Goal: Participate in discussion: Engage in conversation with other users on a specific topic

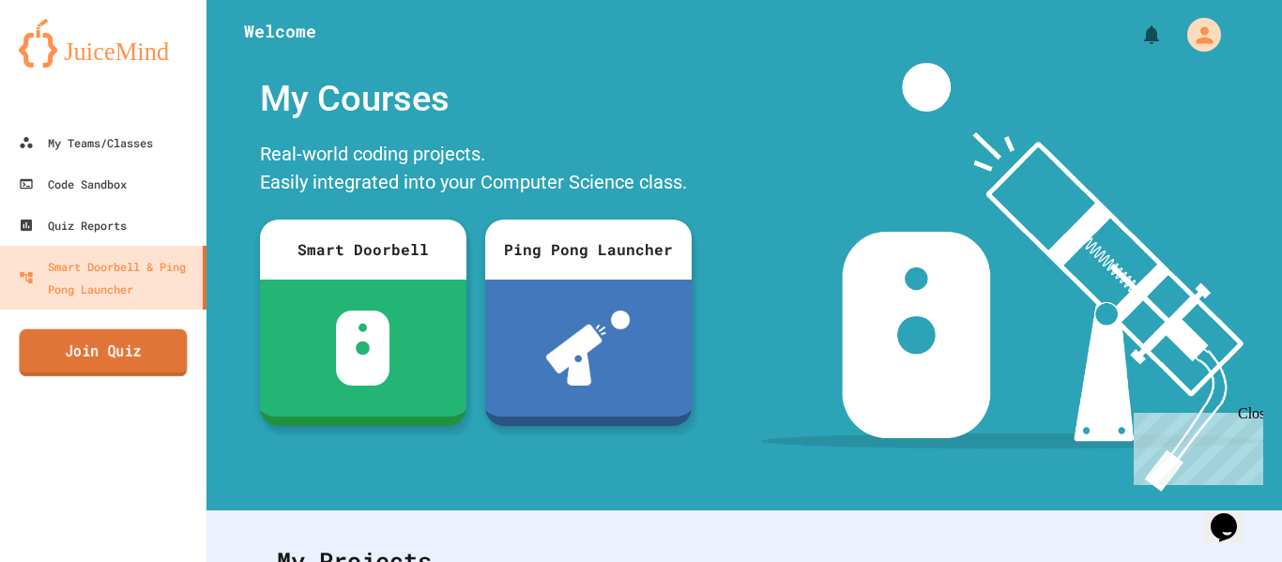
click at [152, 337] on link "Join Quiz" at bounding box center [103, 352] width 168 height 47
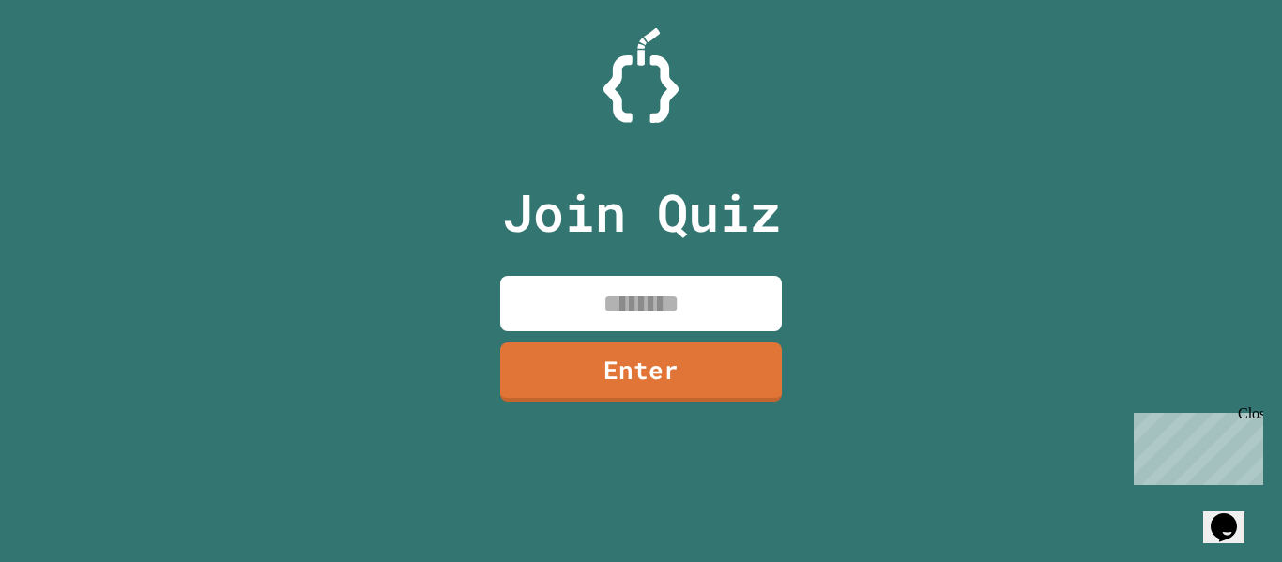
click at [636, 299] on input at bounding box center [641, 303] width 282 height 55
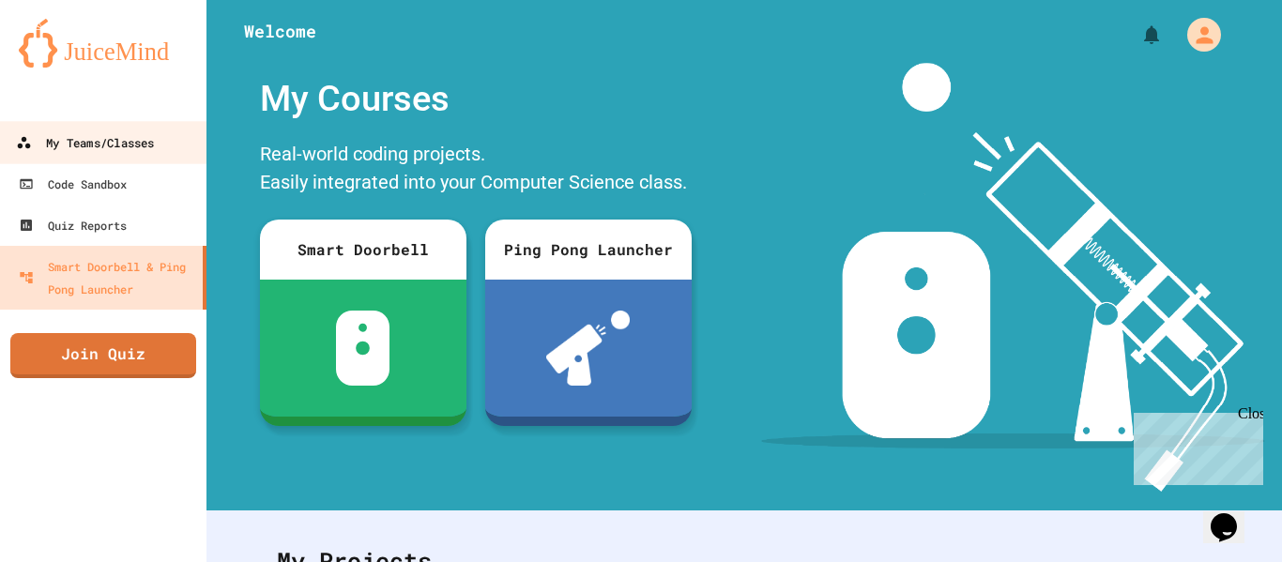
click at [84, 150] on div "My Teams/Classes" at bounding box center [85, 142] width 138 height 23
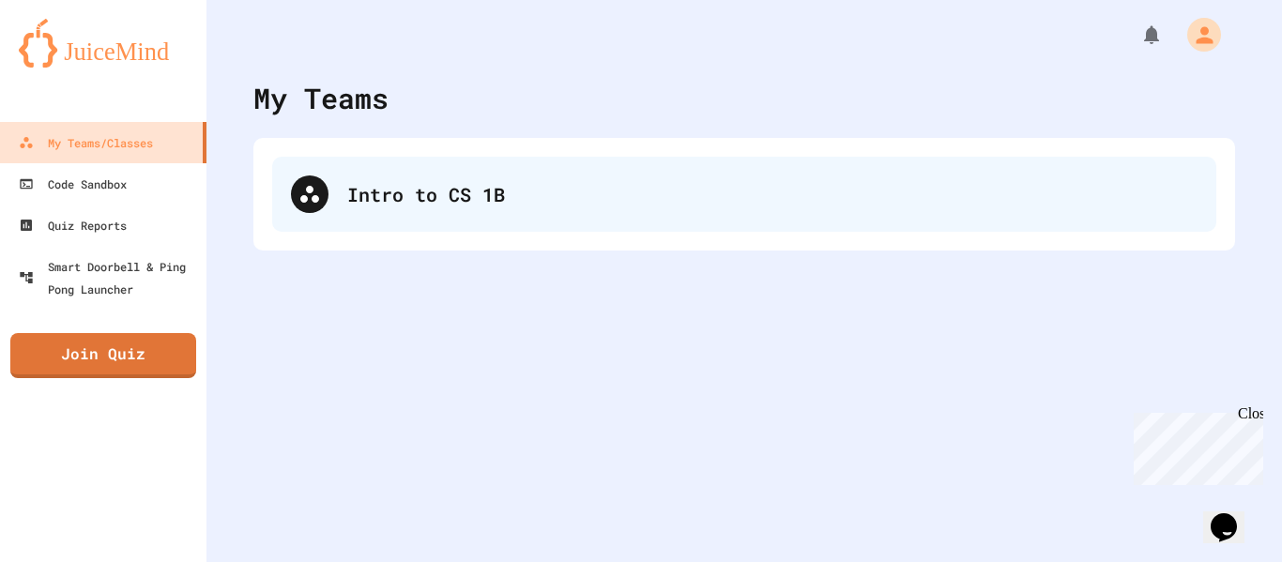
click at [378, 176] on div "Intro to CS 1B" at bounding box center [744, 194] width 944 height 75
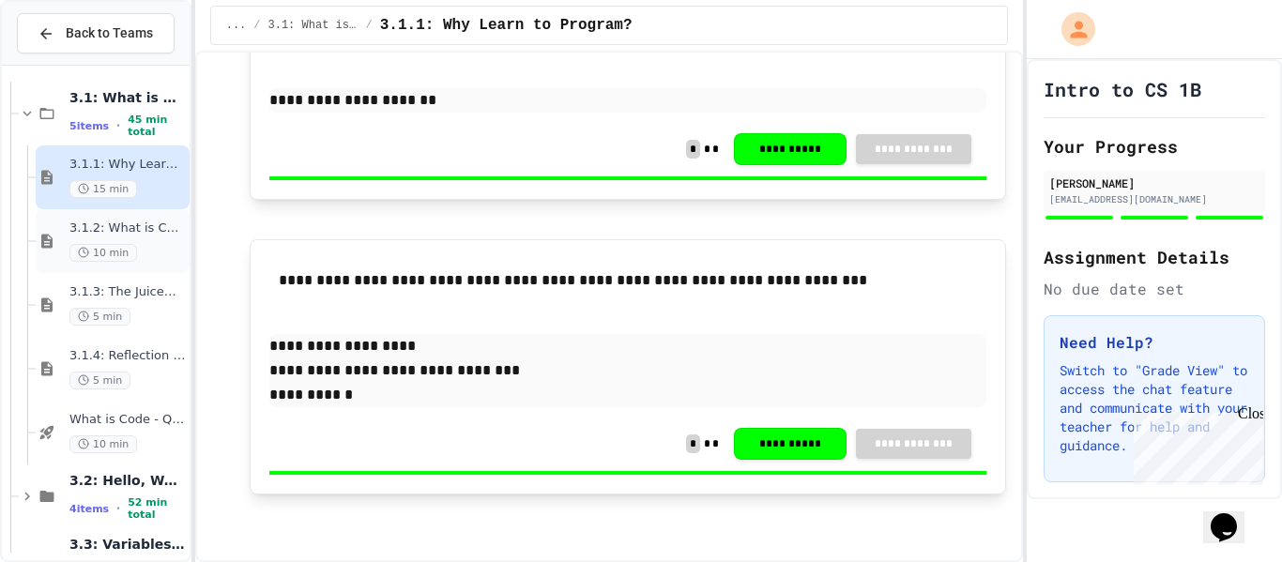
scroll to position [117, 0]
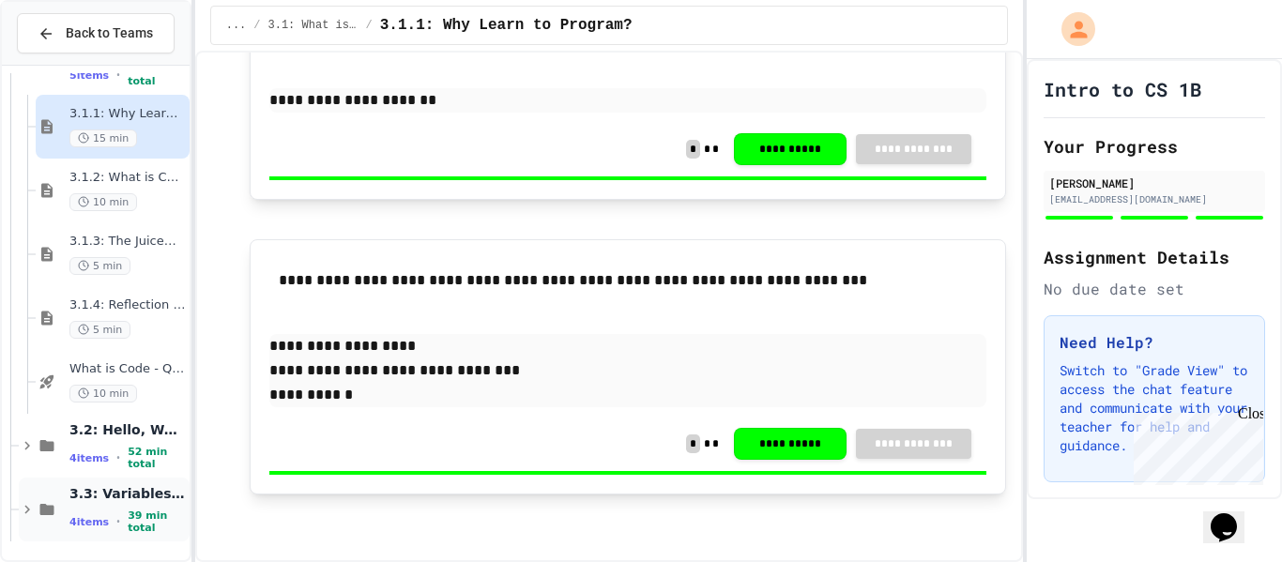
click at [148, 508] on div "3.3: Variables and Data Types 4 items • 39 min total" at bounding box center [127, 510] width 116 height 50
click at [149, 502] on span "3.3: Variables and Data Types" at bounding box center [127, 493] width 116 height 17
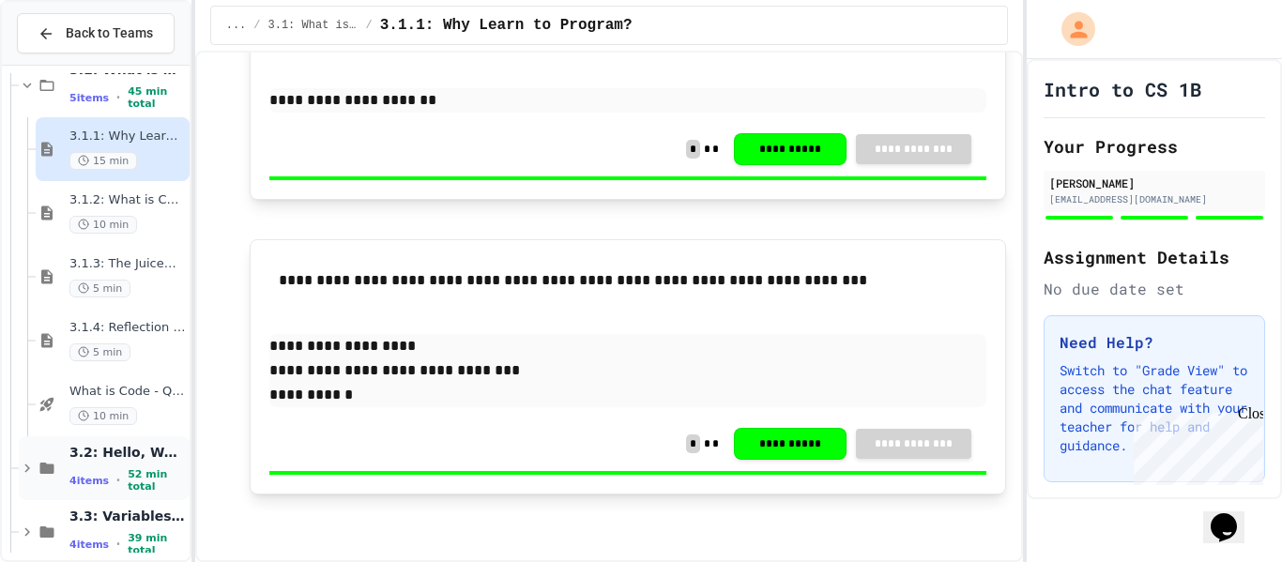
click at [135, 474] on span "52 min total" at bounding box center [157, 480] width 58 height 24
click at [133, 467] on div "3.2: Hello, World! 4 items • 52 min total" at bounding box center [127, 469] width 116 height 50
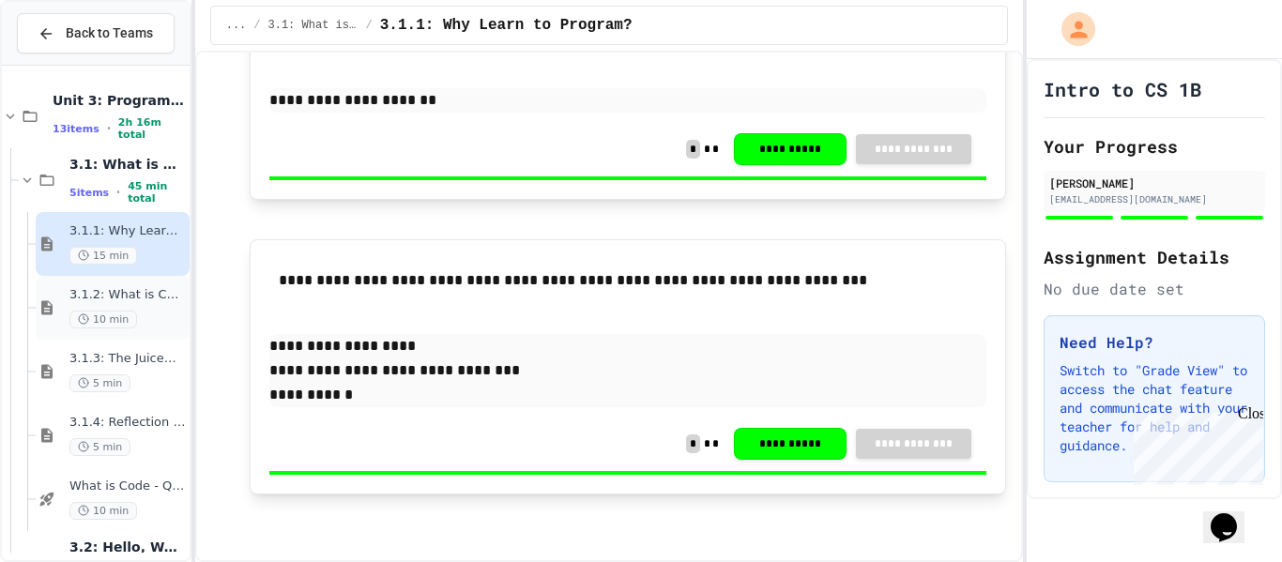
scroll to position [117, 0]
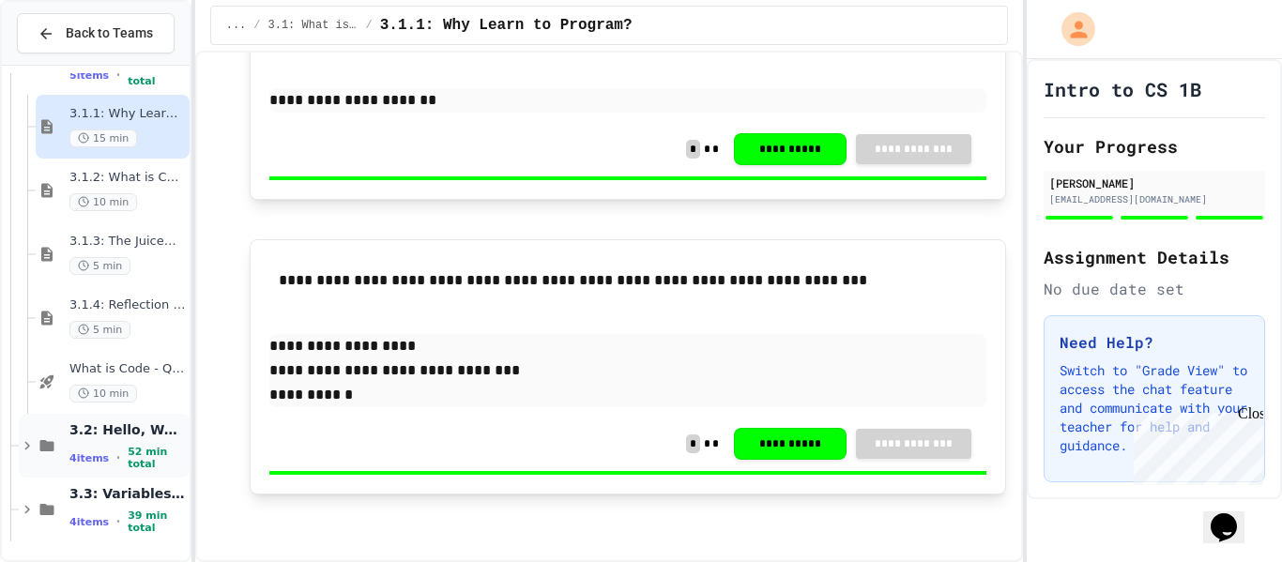
click at [104, 459] on span "4 items" at bounding box center [88, 458] width 39 height 12
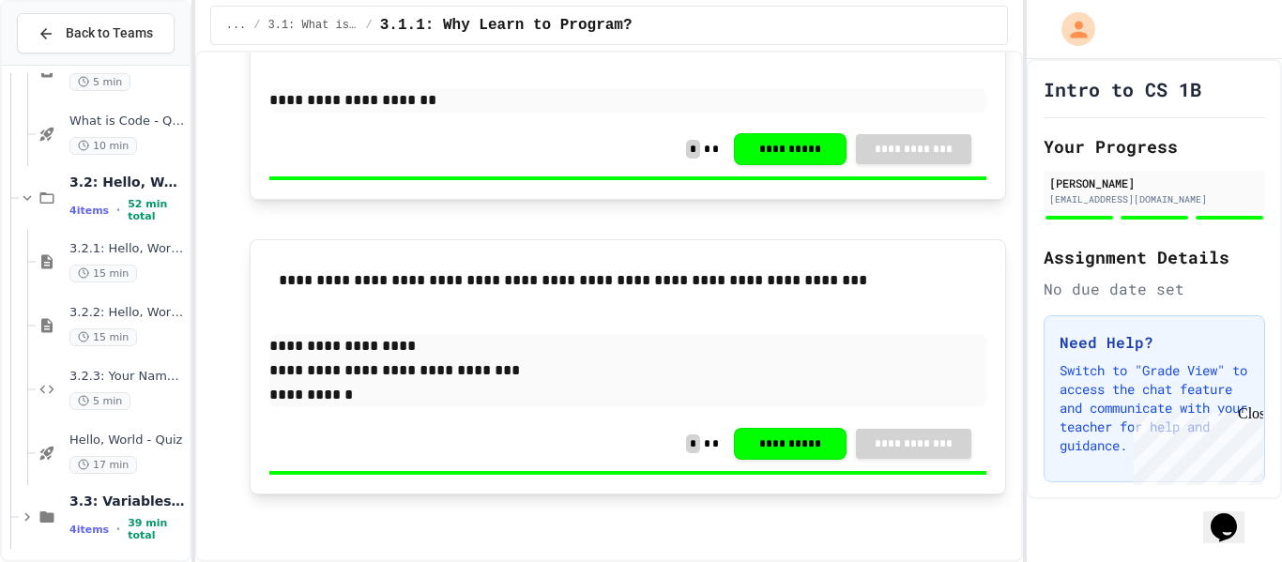
scroll to position [364, 0]
click at [104, 459] on div "3.1.3: The JuiceMind IDE 5 min 3.1.4: Reflection - Evolving Technology 5 min Wh…" at bounding box center [96, 313] width 188 height 480
click at [122, 451] on div "Hello, World - Quiz 17 min" at bounding box center [127, 454] width 116 height 41
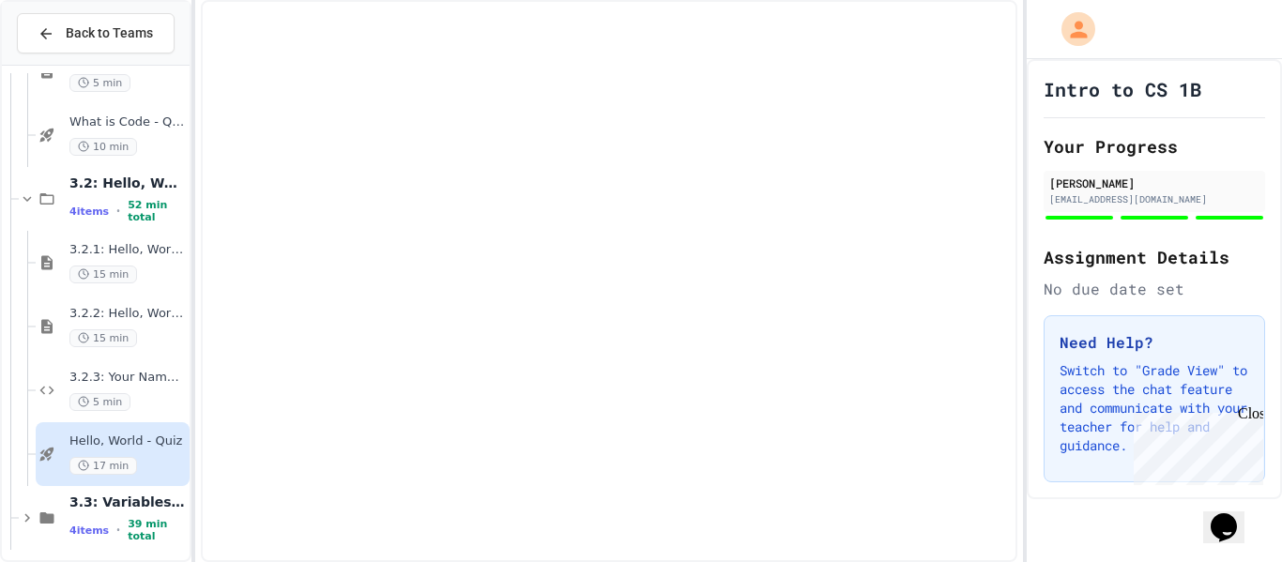
scroll to position [350, 0]
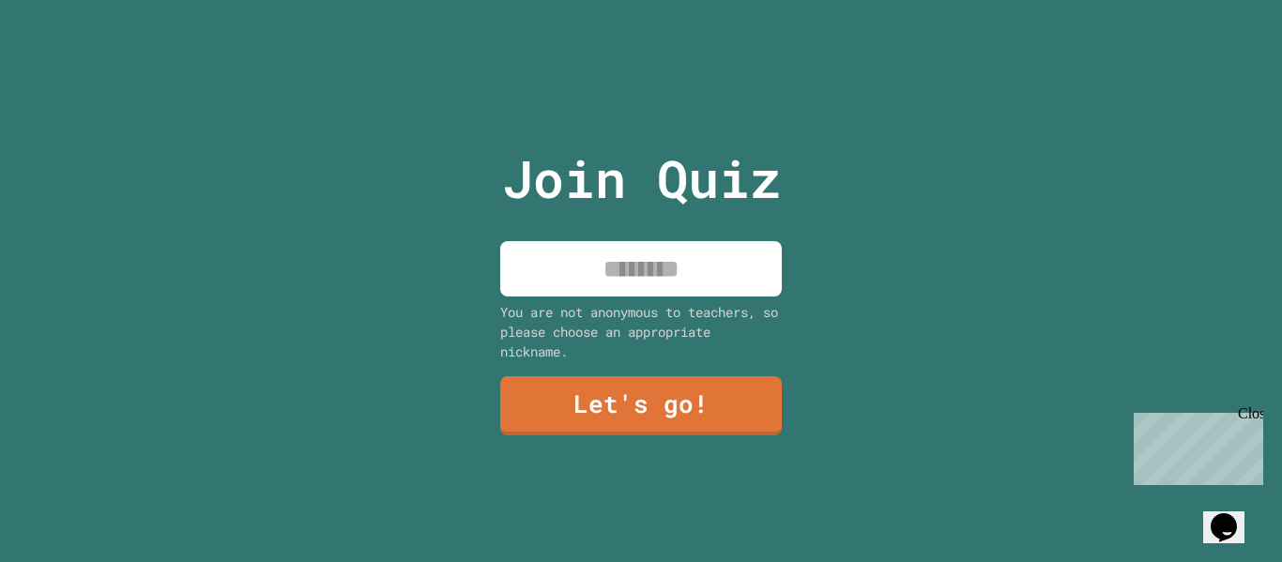
click at [732, 263] on input at bounding box center [641, 268] width 282 height 55
type input "*"
type input "*****"
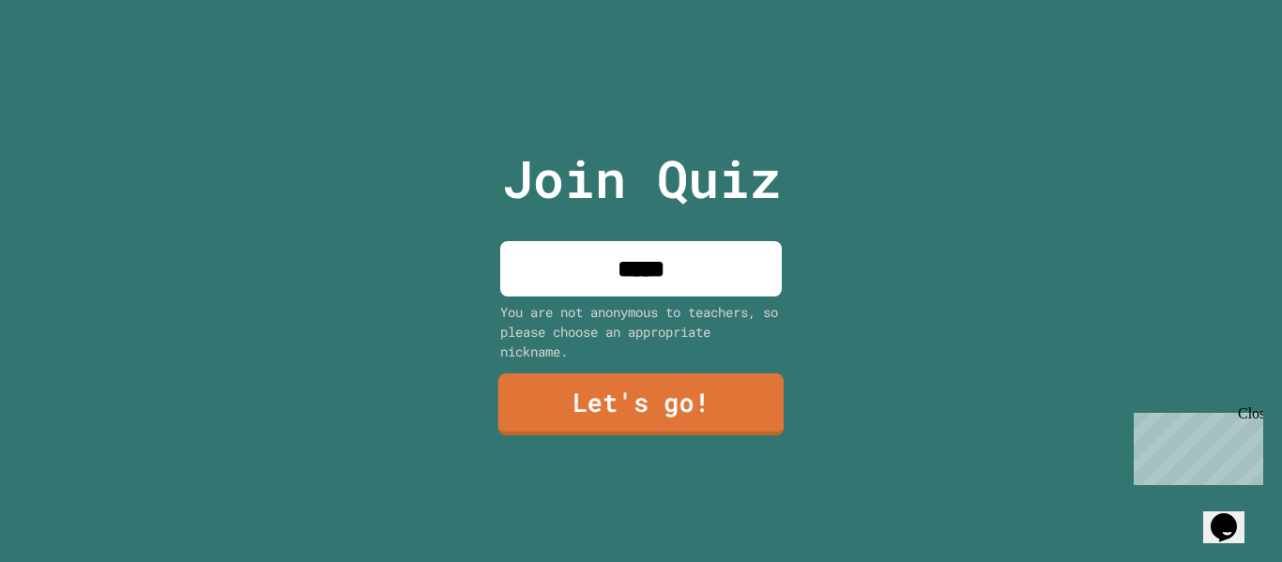
click at [688, 390] on link "Let's go!" at bounding box center [640, 405] width 285 height 62
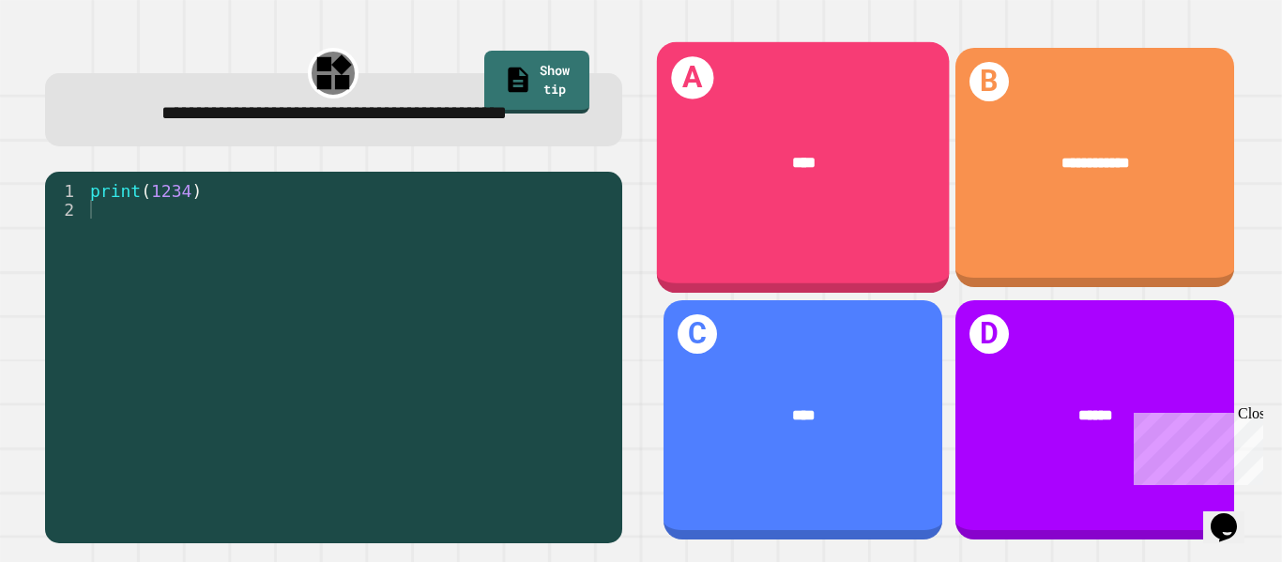
click at [740, 204] on div "****" at bounding box center [802, 162] width 293 height 87
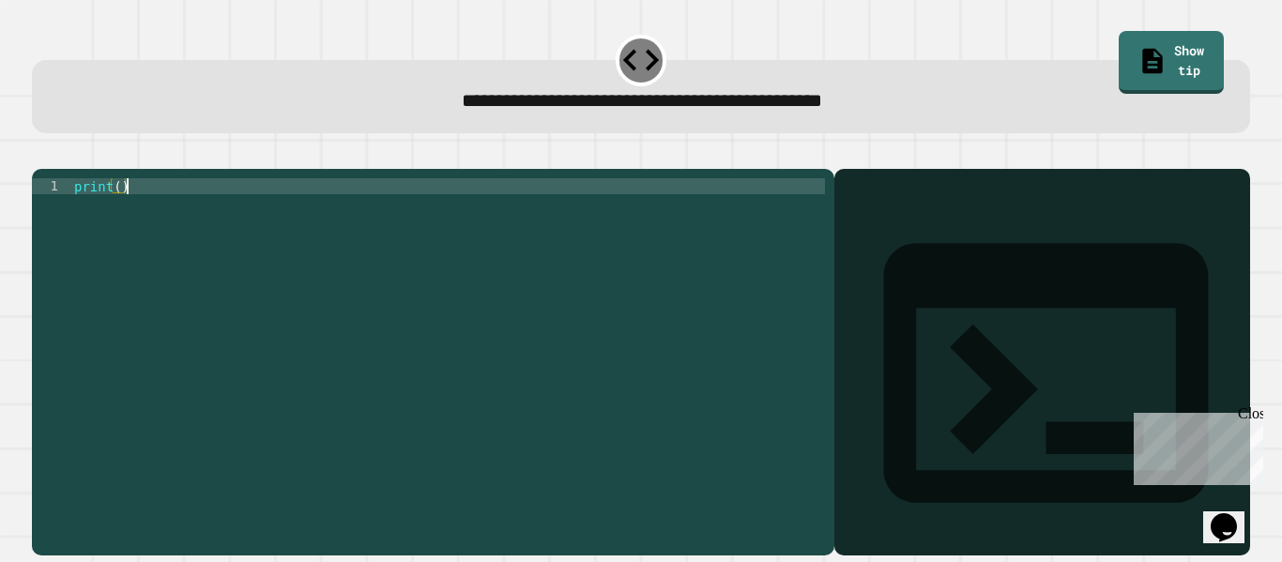
click at [645, 294] on div "print ( )" at bounding box center [447, 353] width 755 height 351
click at [117, 215] on div "print ( )" at bounding box center [447, 353] width 755 height 351
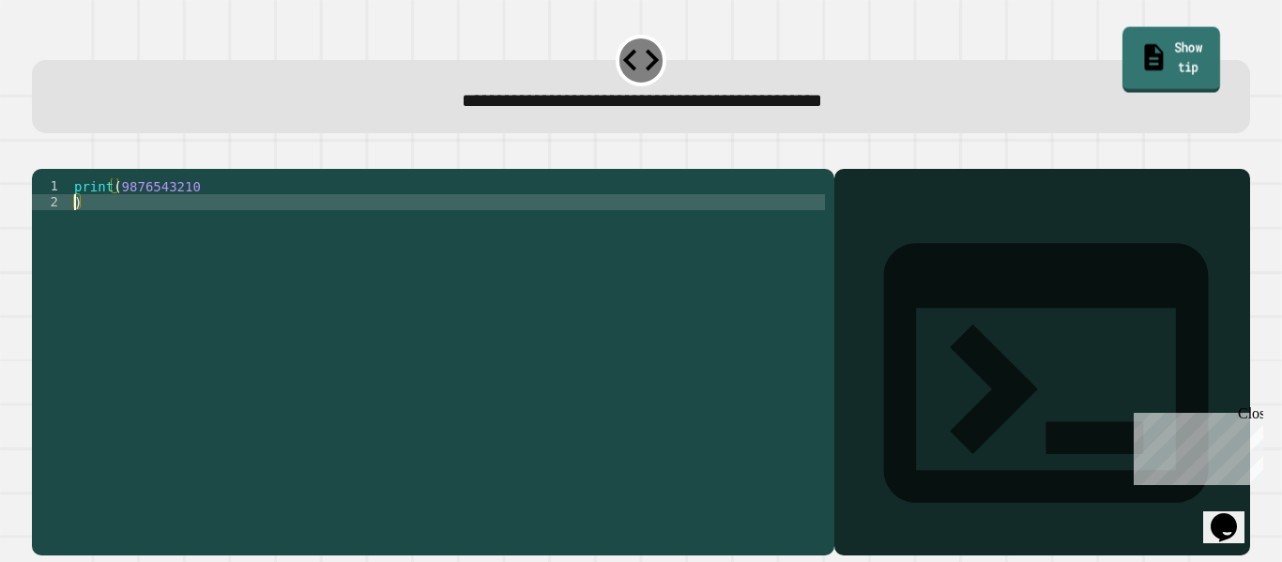
type textarea "*"
click at [1144, 54] on icon at bounding box center [1154, 58] width 20 height 26
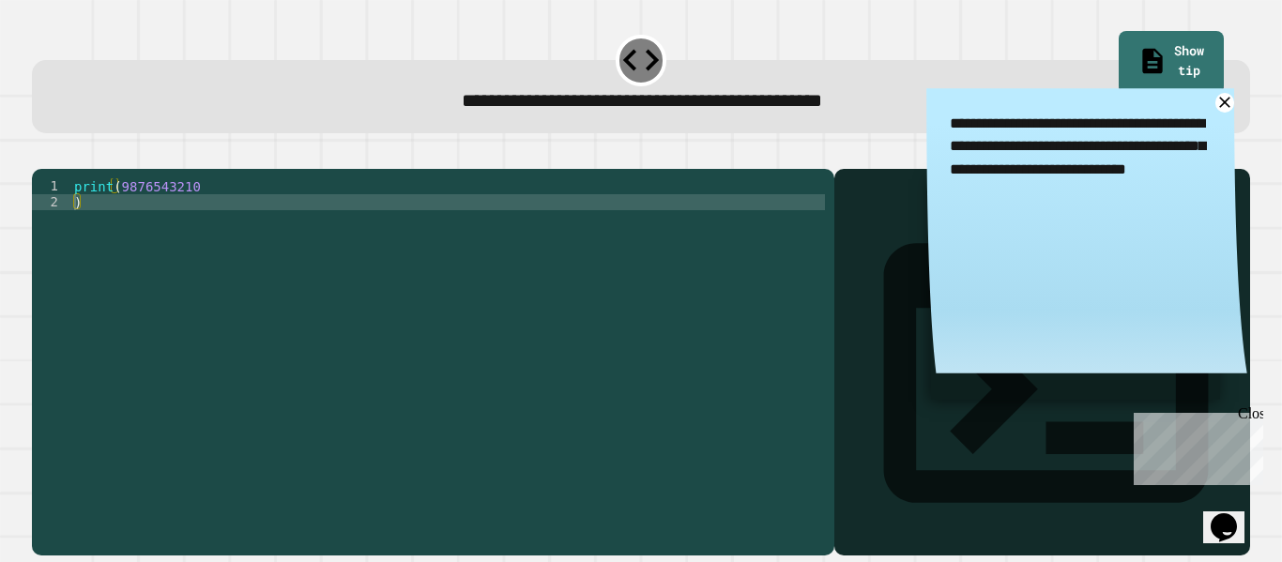
click at [449, 379] on div "print ( 9876543210 )" at bounding box center [447, 353] width 755 height 351
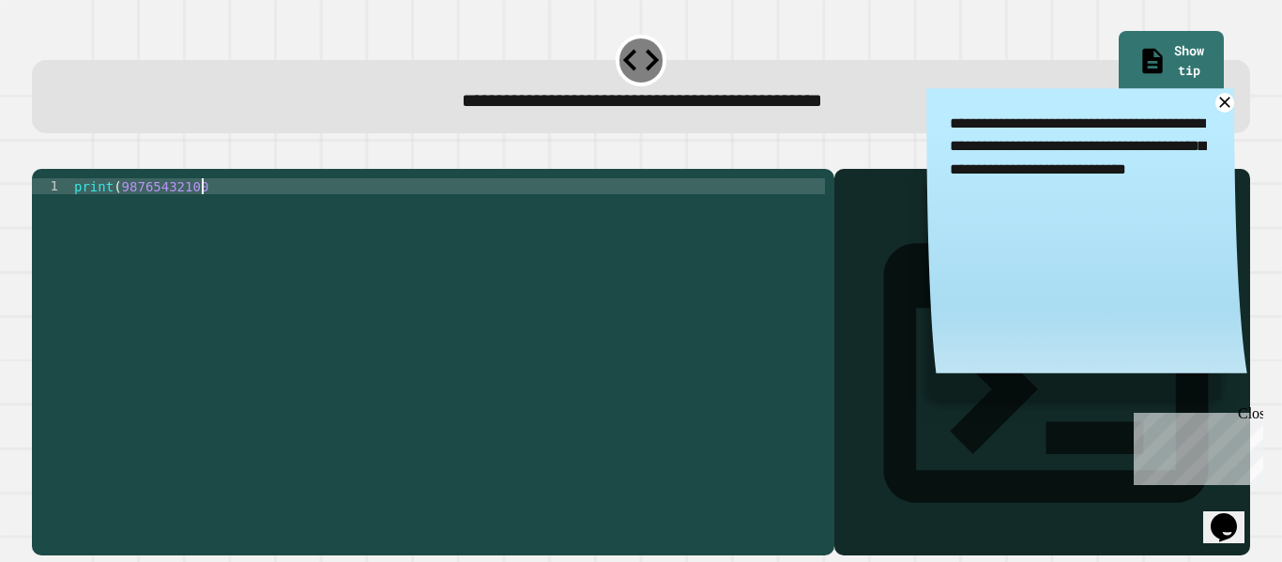
scroll to position [0, 15]
type textarea "**********"
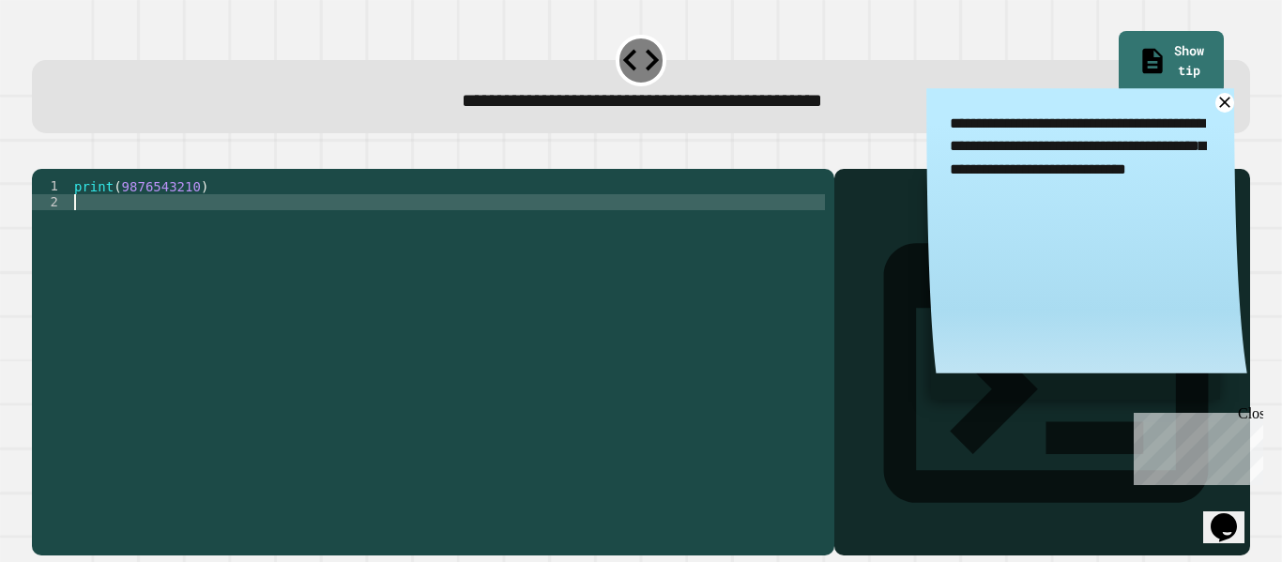
scroll to position [0, 0]
click at [268, 215] on div "print ( 9876543210 )" at bounding box center [447, 353] width 755 height 351
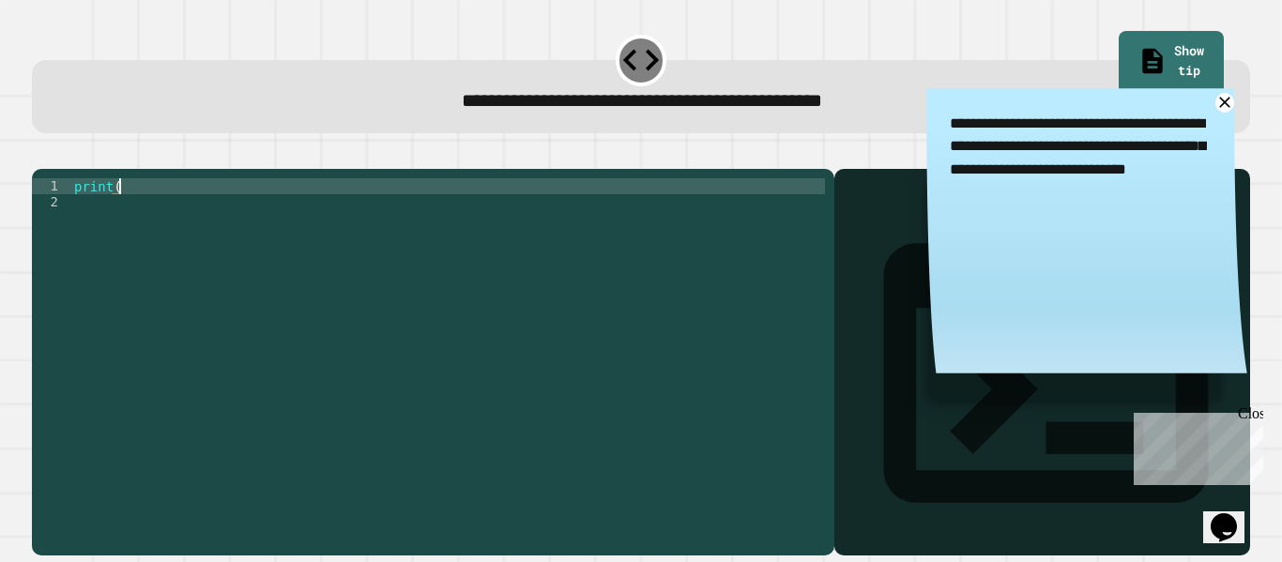
type textarea "*******"
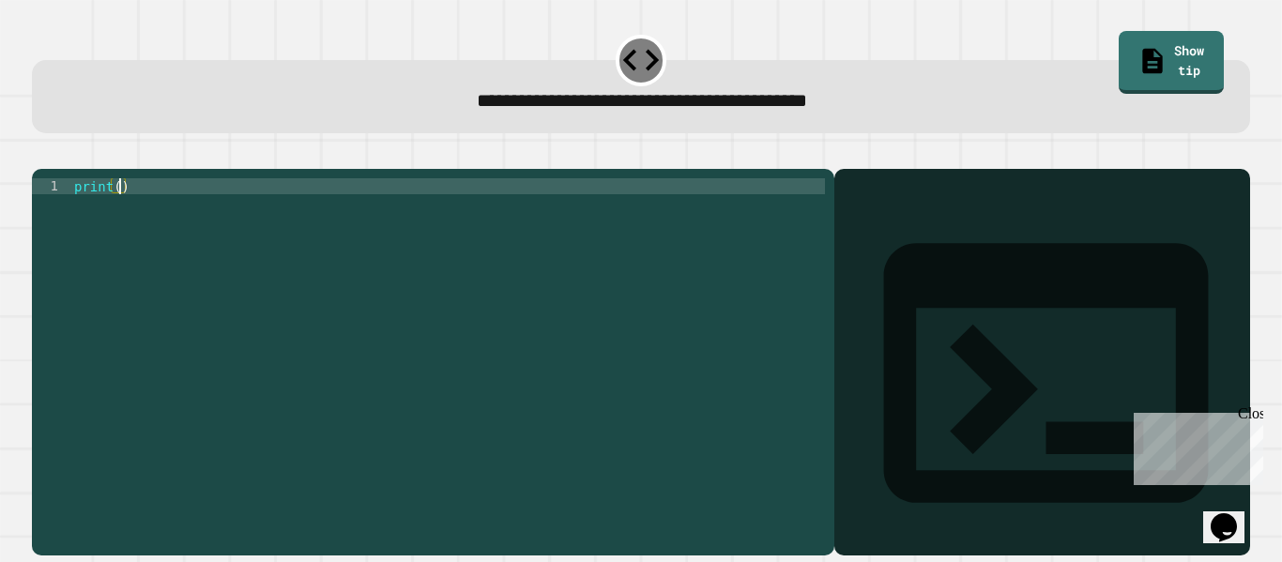
click at [117, 212] on div "print ( )" at bounding box center [447, 353] width 755 height 351
click at [223, 214] on div "print ( 123456 )" at bounding box center [447, 353] width 755 height 351
type textarea "**********"
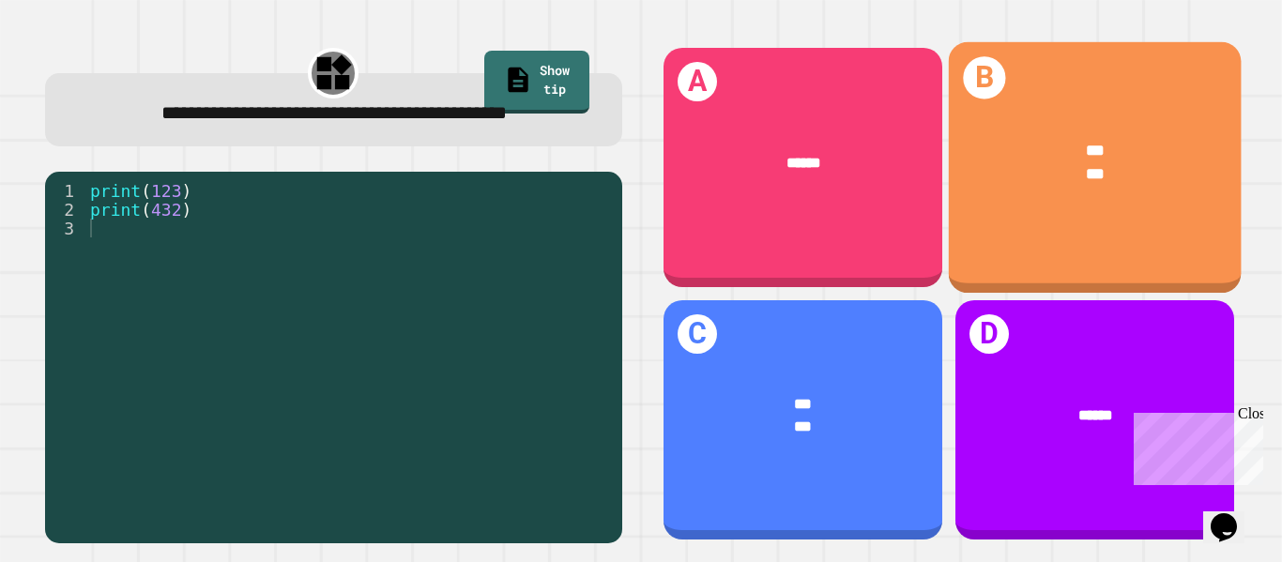
click at [1112, 136] on div "*** ***" at bounding box center [1094, 162] width 293 height 111
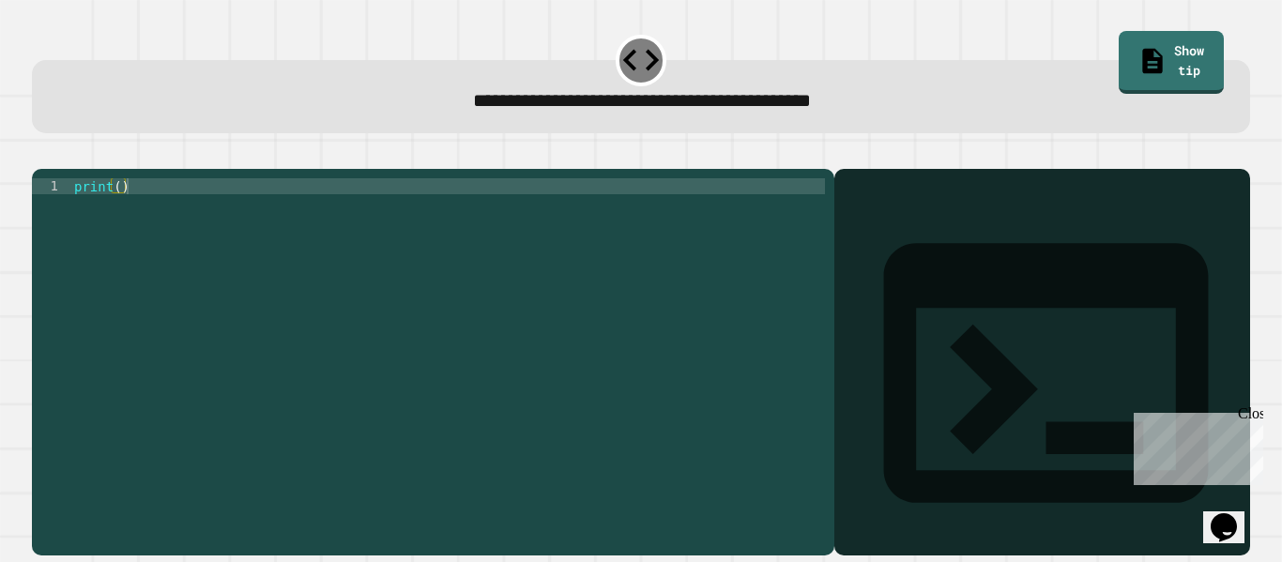
click at [180, 219] on div "print ( )" at bounding box center [447, 353] width 755 height 351
type textarea "**********"
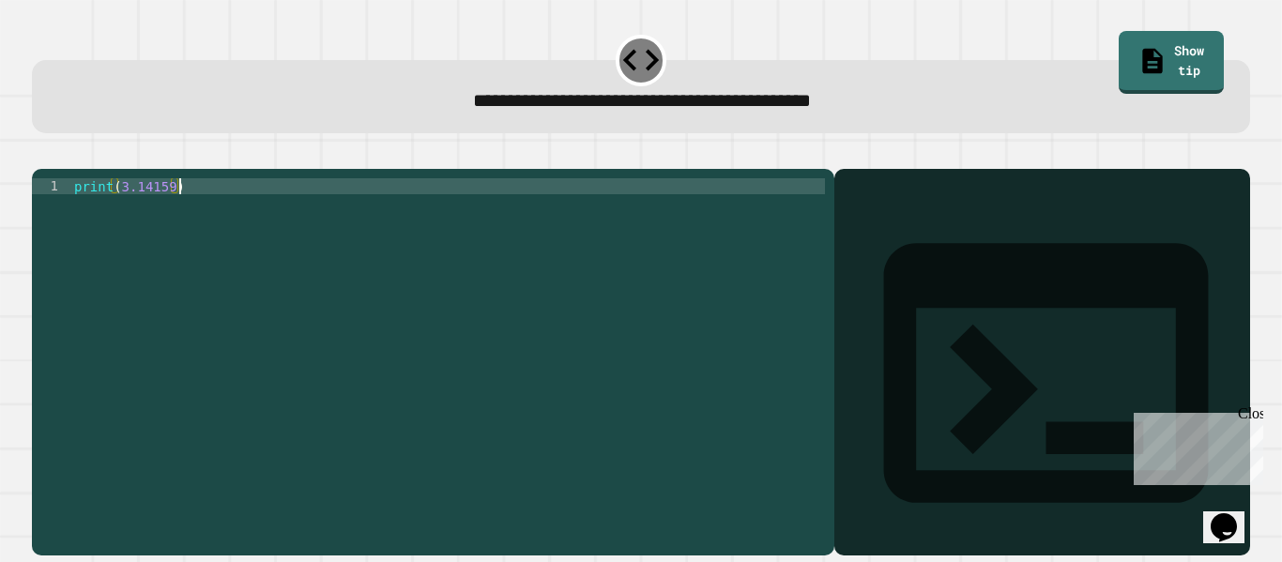
click at [41, 154] on button "button" at bounding box center [41, 154] width 0 height 0
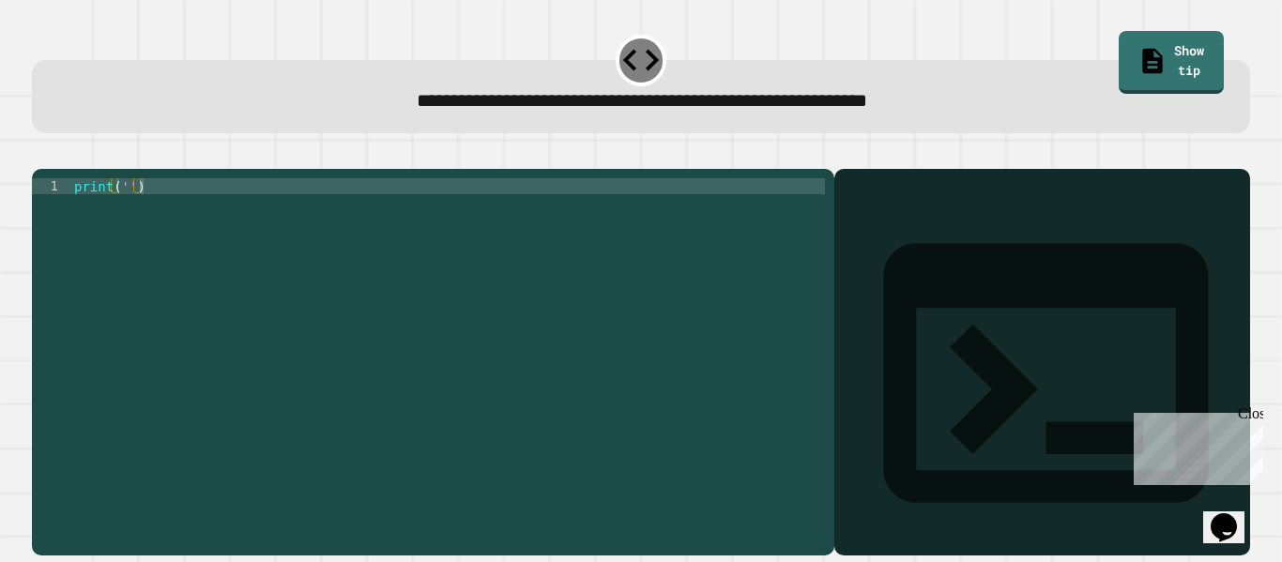
click at [126, 212] on div "print ( '' )" at bounding box center [447, 353] width 755 height 351
click at [340, 212] on div "print ( 'It' s a beautiful day ')" at bounding box center [447, 353] width 755 height 351
click at [59, 165] on icon "button" at bounding box center [54, 165] width 10 height 13
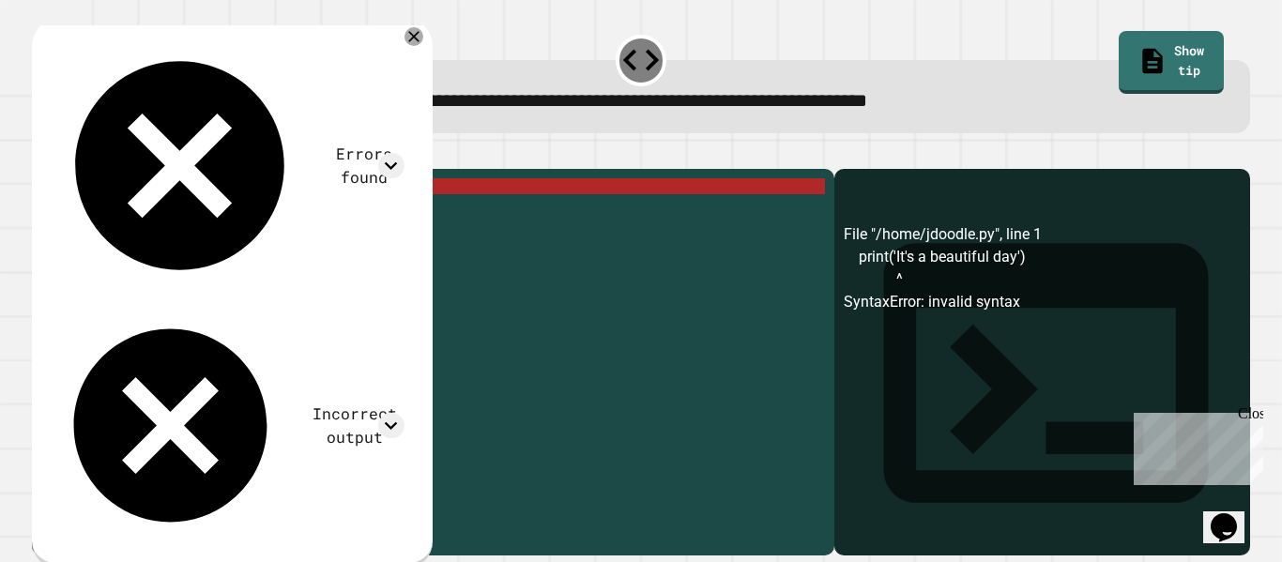
click at [158, 220] on div "print ( 'It' s a beautiful day ')" at bounding box center [447, 353] width 755 height 351
click at [325, 219] on div "print ( 'It' s a beautiful day ')" at bounding box center [447, 353] width 755 height 351
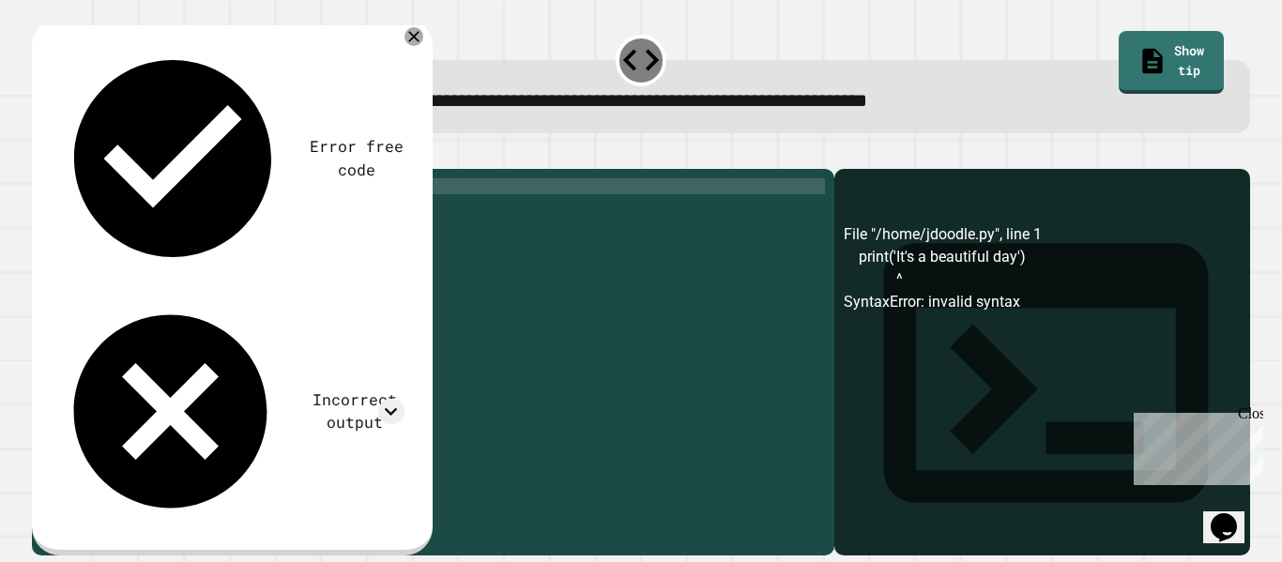
click at [116, 216] on div "print ( 'It' s a beautiful day '" at bounding box center [447, 353] width 755 height 351
click at [41, 154] on icon "button" at bounding box center [41, 154] width 0 height 0
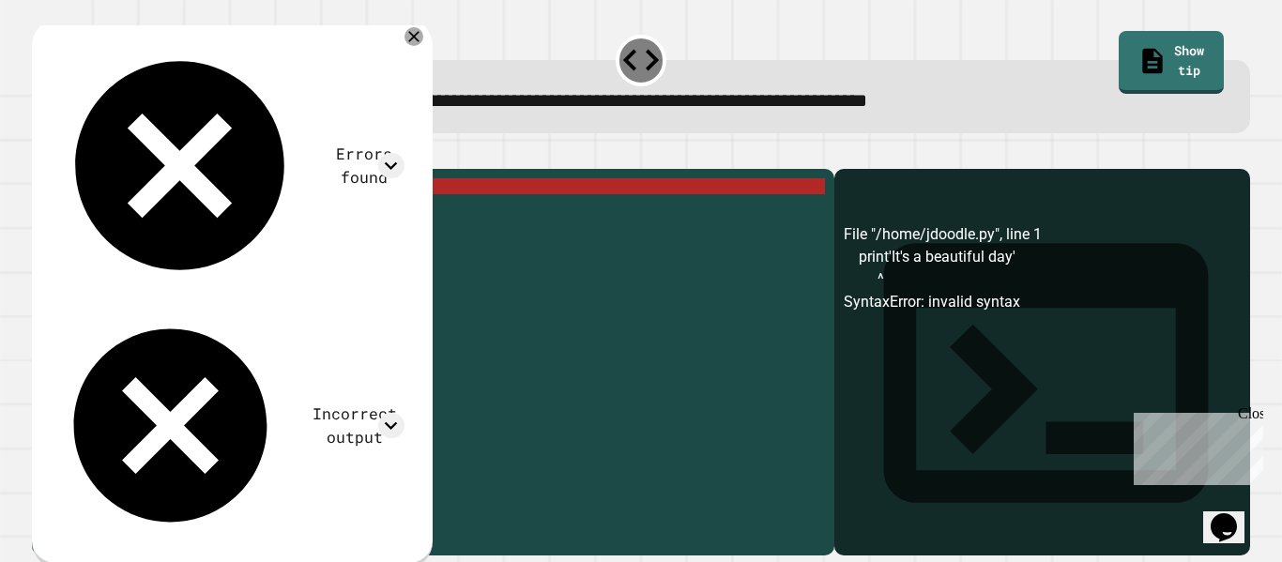
click at [358, 215] on div "print 'It' s a beautiful day '" at bounding box center [447, 353] width 755 height 351
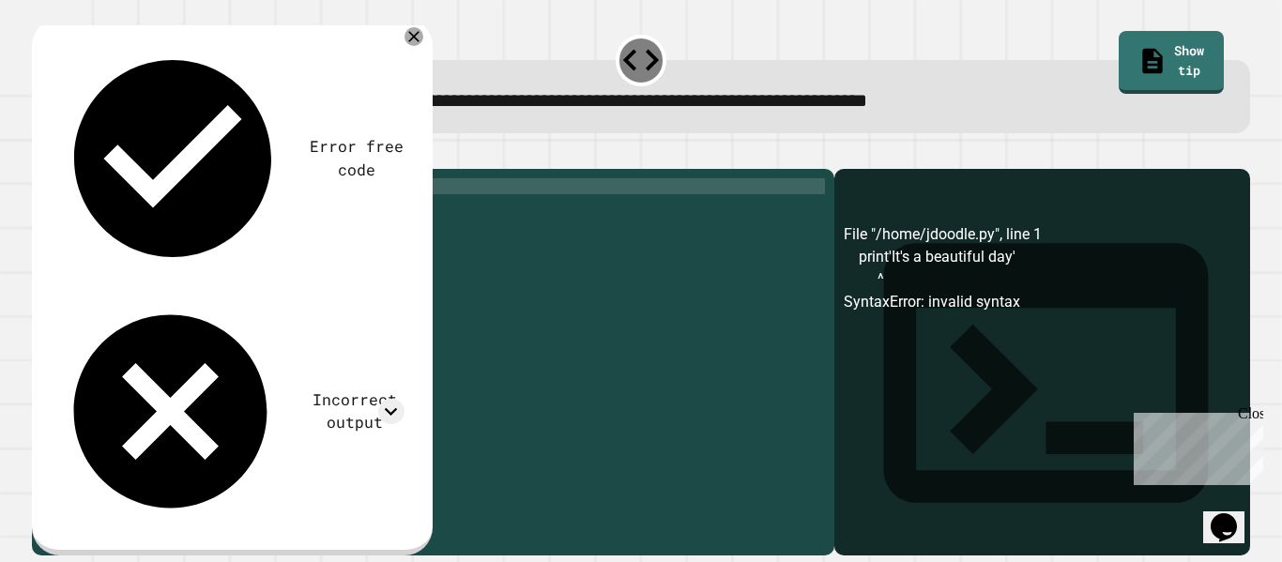
scroll to position [0, 25]
click at [114, 211] on div "print 'It' s a beautiful day ')" at bounding box center [447, 353] width 755 height 351
click at [279, 214] on div "print ( 'It' s a beautiful day ')" at bounding box center [447, 353] width 755 height 351
click at [119, 214] on div "print ( 'It' s a beautiful day ')" at bounding box center [447, 353] width 755 height 351
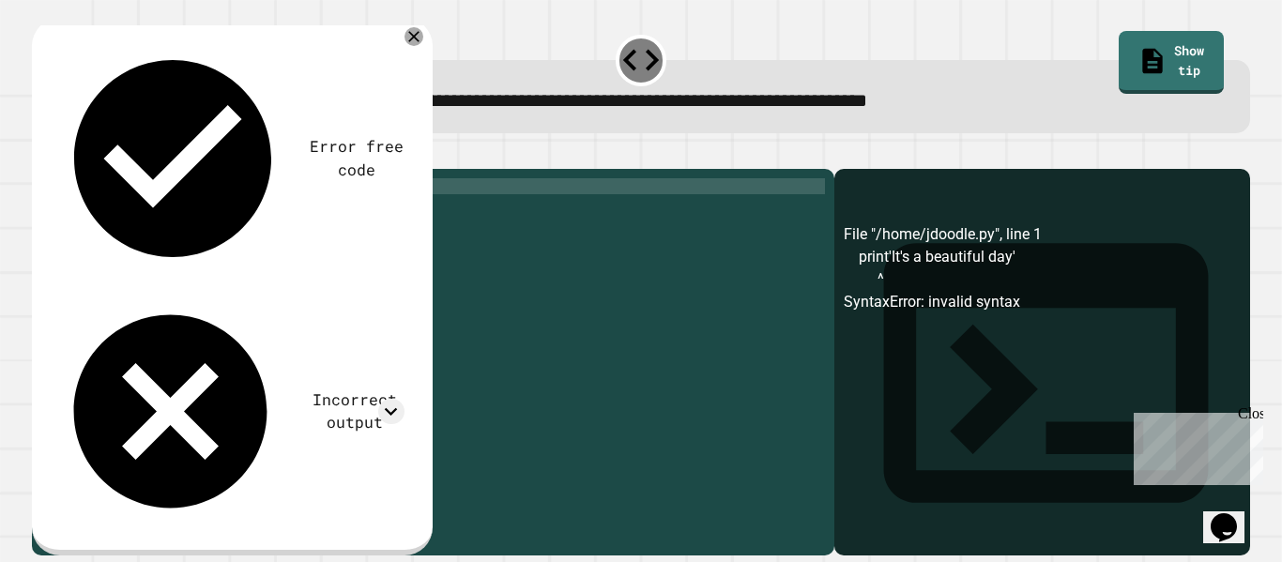
type textarea "**********"
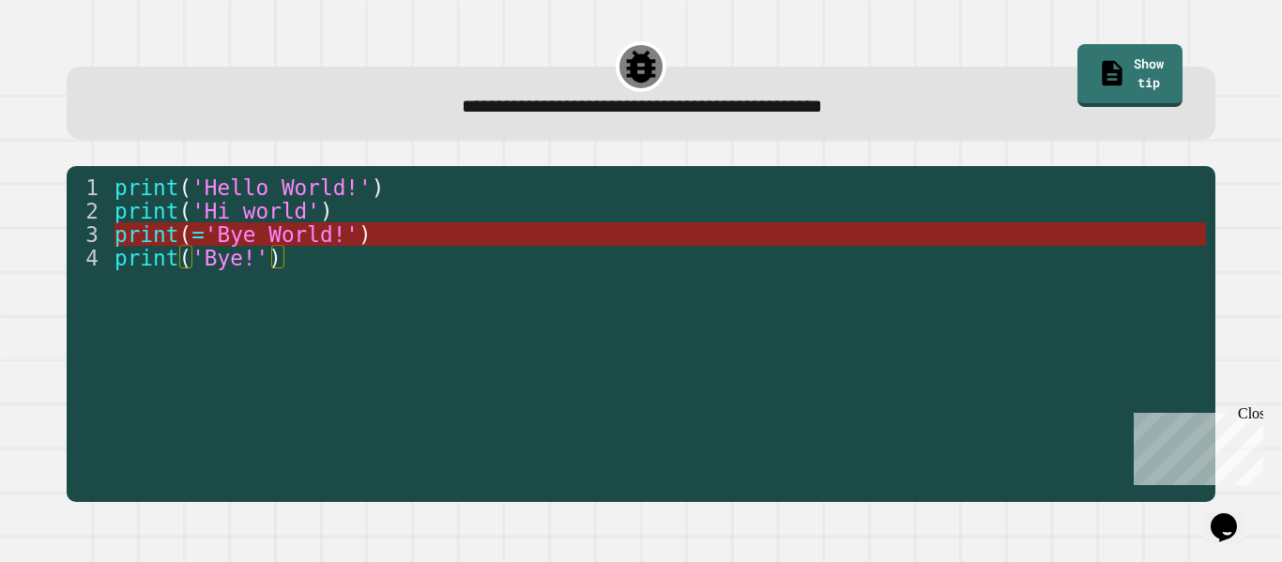
click at [279, 228] on span "'Bye World!'" at bounding box center [282, 234] width 154 height 24
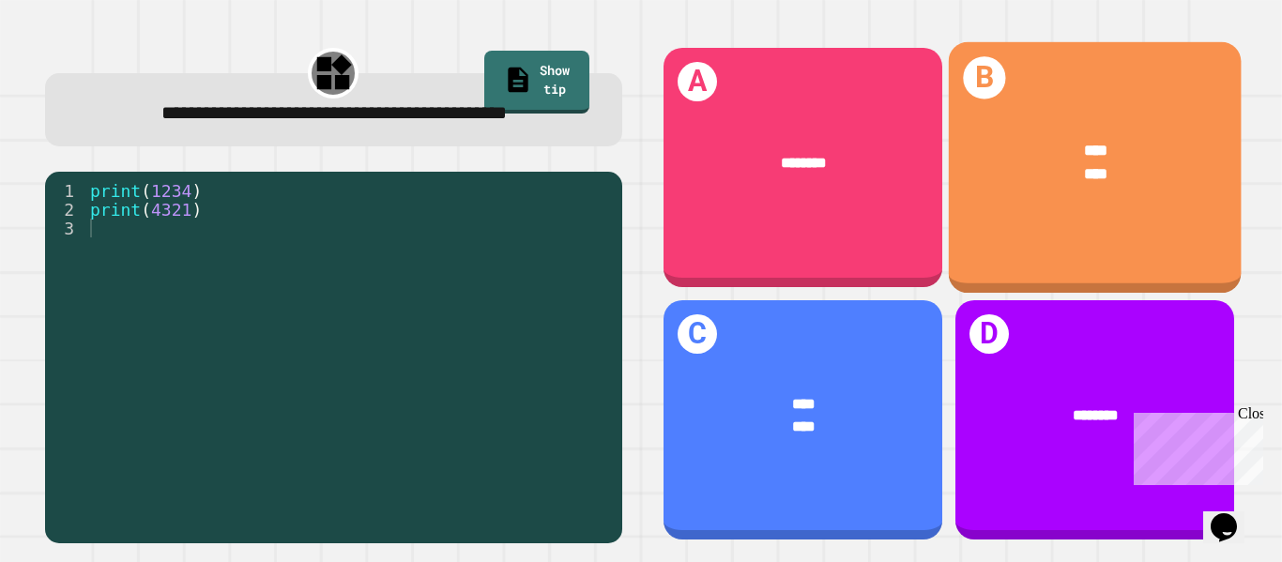
click at [1010, 204] on div "**** ****" at bounding box center [1094, 162] width 293 height 111
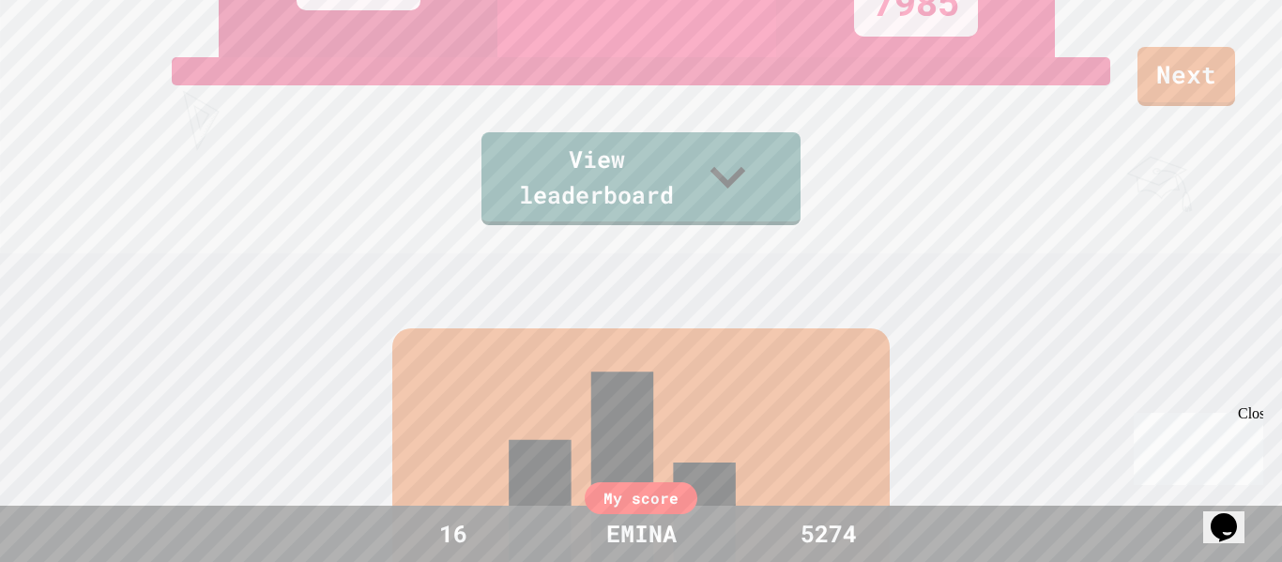
scroll to position [312, 0]
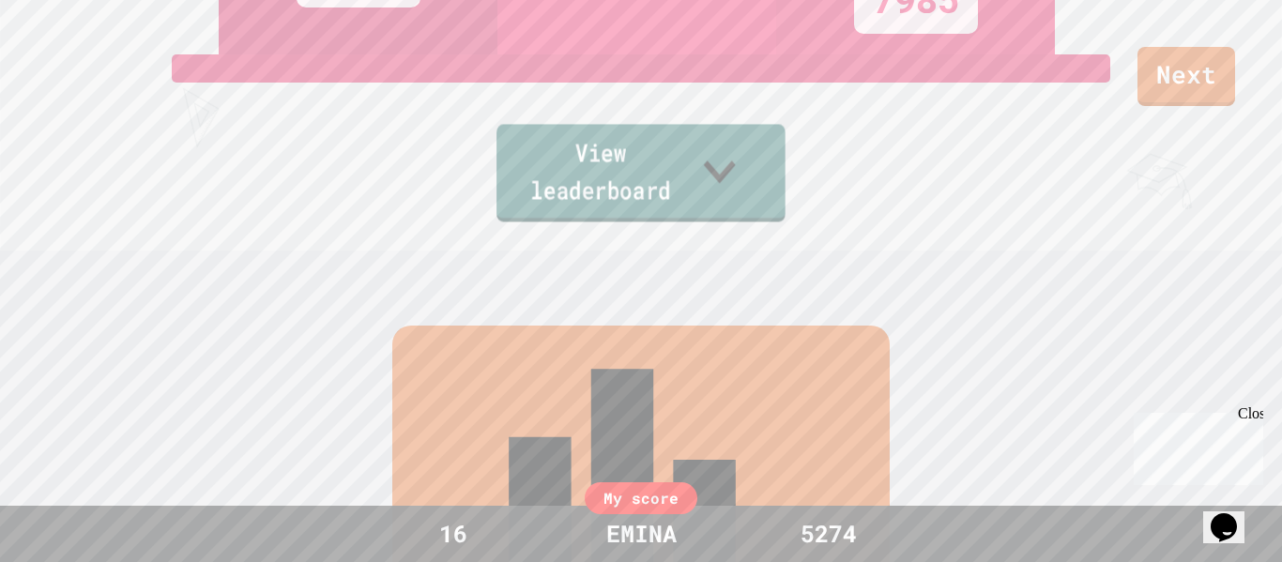
click at [752, 183] on icon at bounding box center [720, 171] width 64 height 74
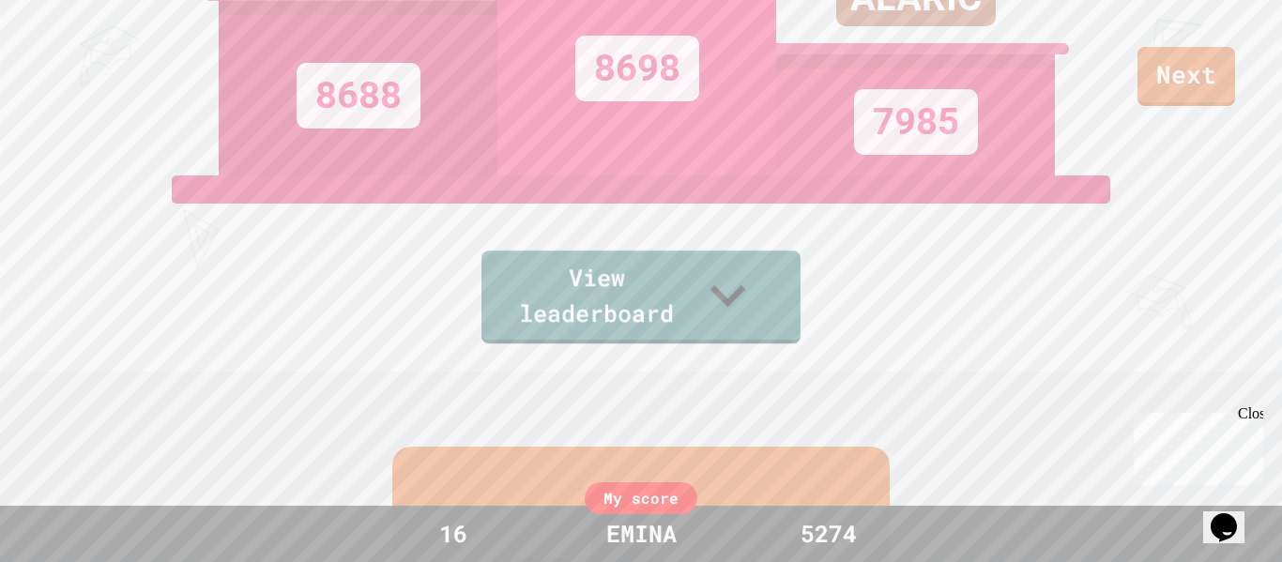
scroll to position [0, 0]
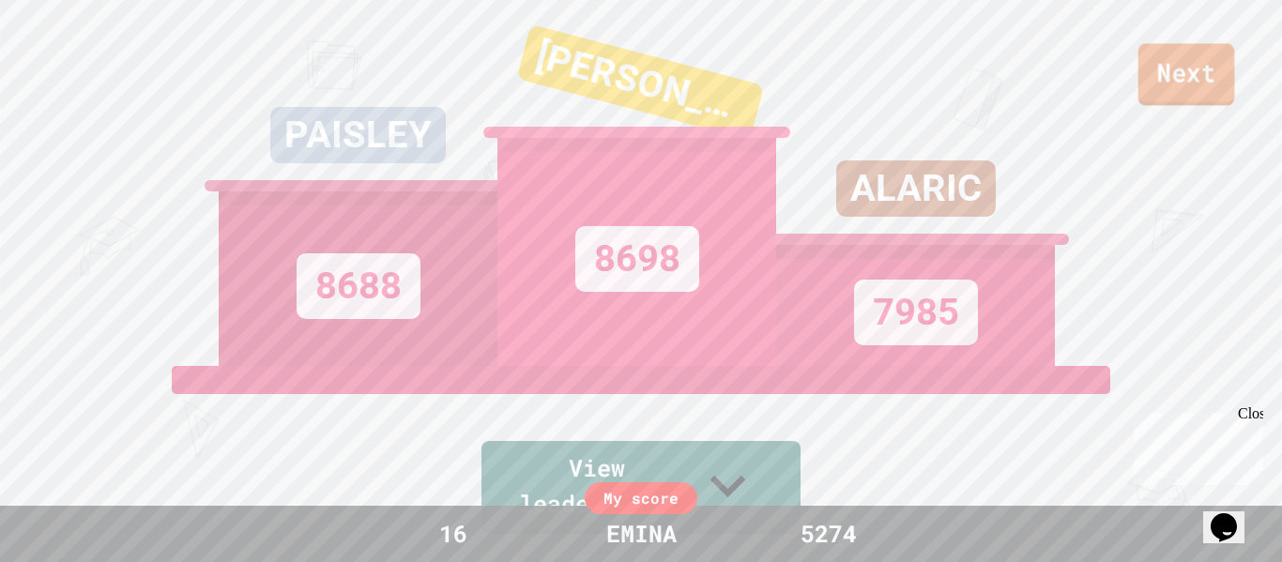
click at [1197, 80] on link "Next" at bounding box center [1187, 74] width 97 height 62
